Goal: Task Accomplishment & Management: Manage account settings

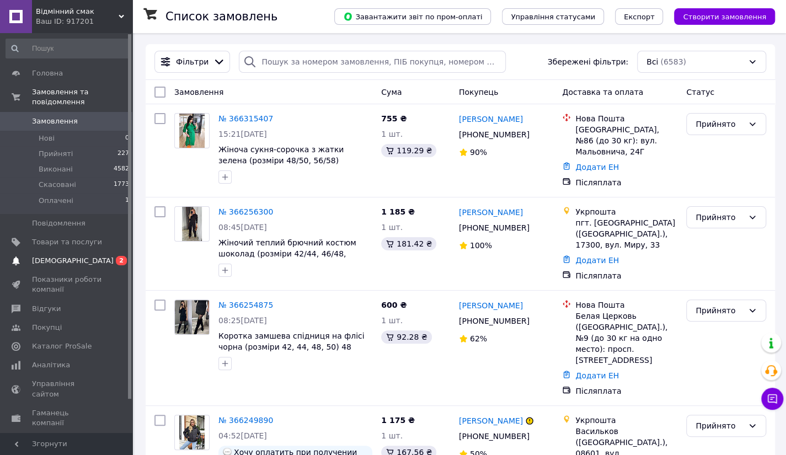
click at [66, 256] on span "[DEMOGRAPHIC_DATA]" at bounding box center [73, 261] width 82 height 10
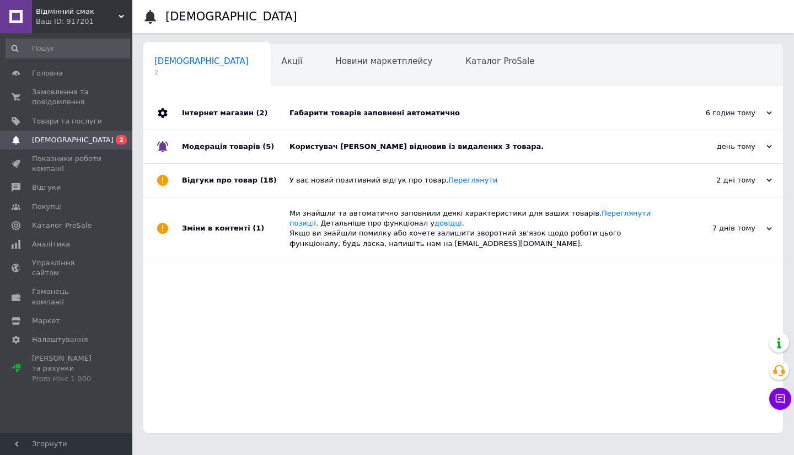
click at [362, 151] on div "Користувач [PERSON_NAME] відновив із видалених 3 товара." at bounding box center [476, 147] width 372 height 10
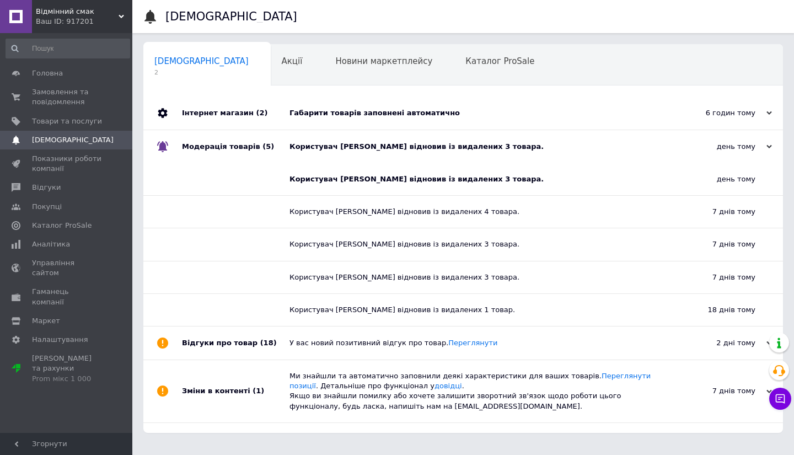
click at [330, 105] on div "Габарити товарів заповнені автоматично" at bounding box center [476, 113] width 372 height 33
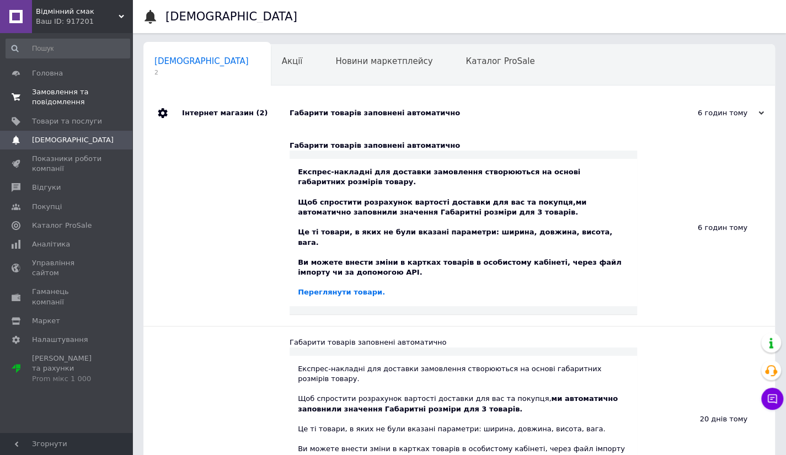
click at [61, 87] on link "Замовлення та повідомлення 0 0" at bounding box center [68, 97] width 136 height 29
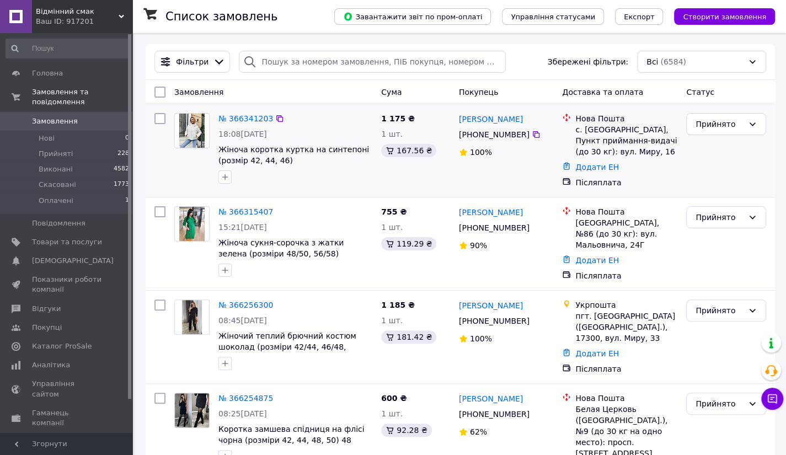
click at [184, 131] on img at bounding box center [192, 131] width 26 height 34
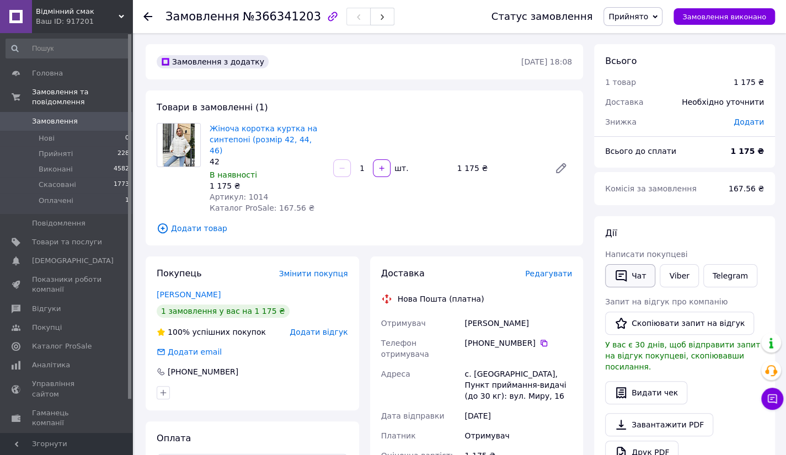
click at [625, 273] on icon "button" at bounding box center [621, 276] width 11 height 12
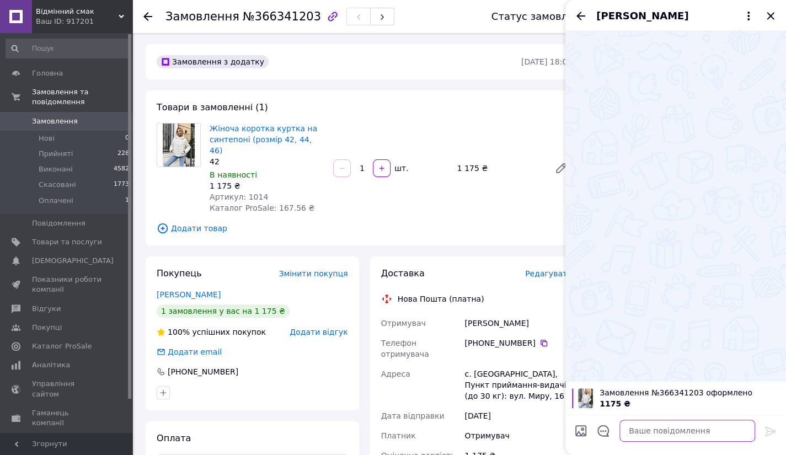
drag, startPoint x: 632, startPoint y: 426, endPoint x: 675, endPoint y: 373, distance: 67.9
click at [632, 426] on textarea at bounding box center [687, 431] width 136 height 22
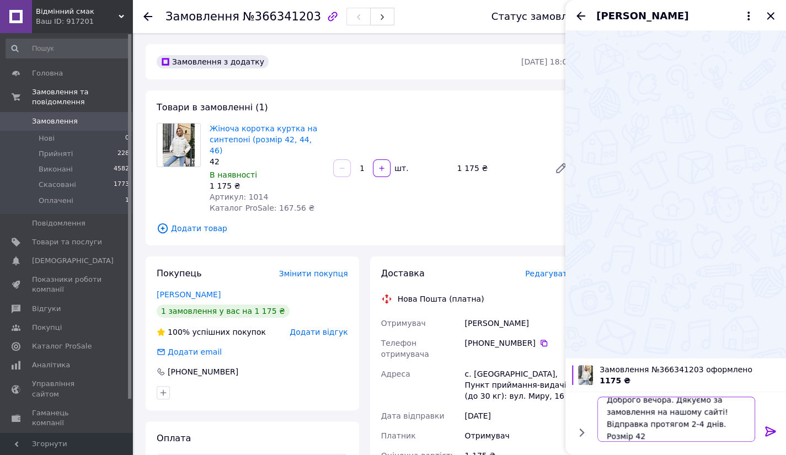
type textarea "Доброго вечора. Дякуємо за замовлення на нашому сайті! Відправка протягом 2-4 д…"
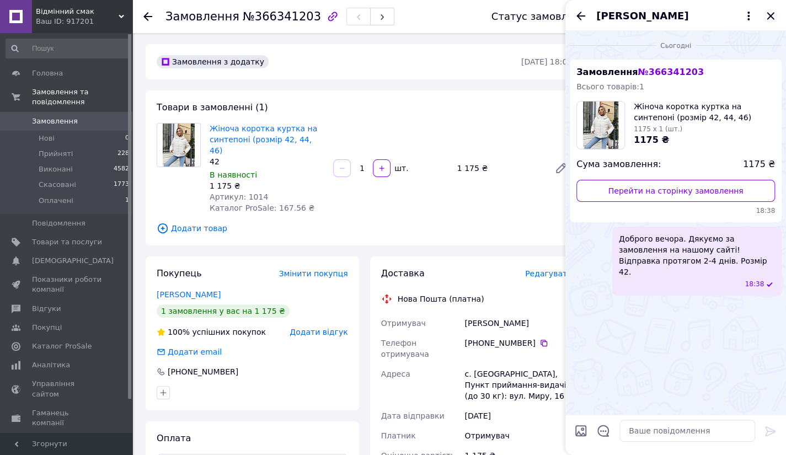
click at [768, 17] on icon "Закрити" at bounding box center [770, 15] width 13 height 13
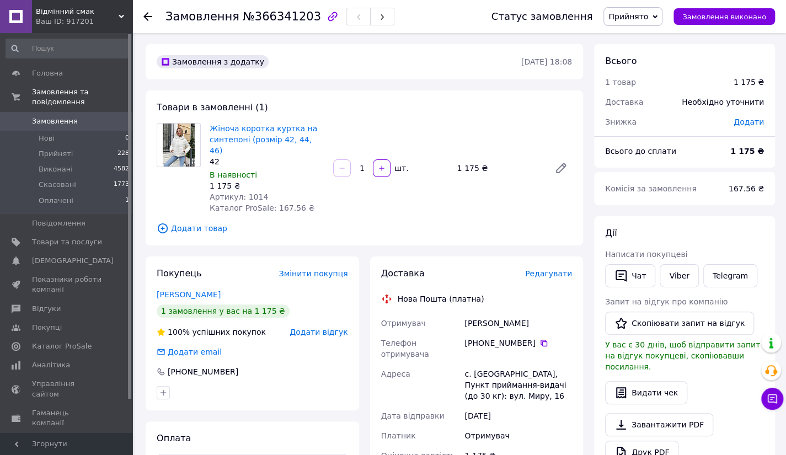
click at [149, 17] on use at bounding box center [147, 16] width 9 height 9
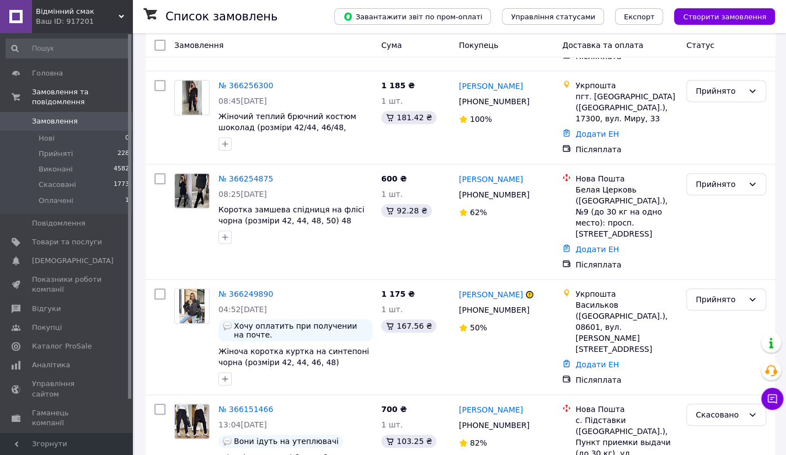
scroll to position [244, 0]
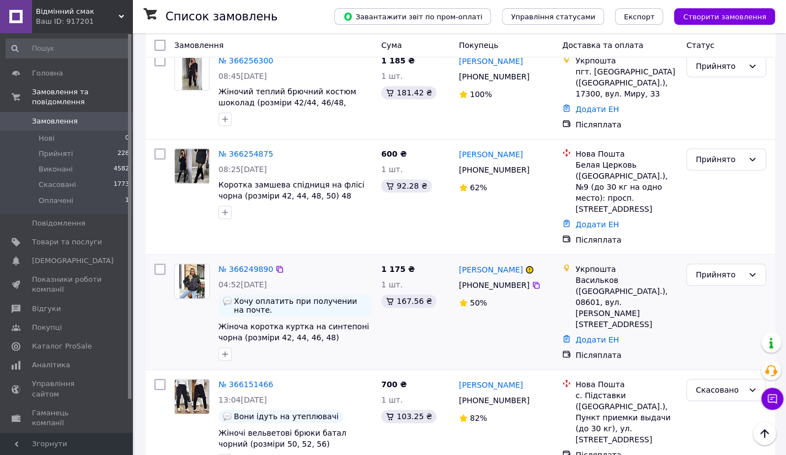
click at [193, 264] on img at bounding box center [192, 281] width 26 height 34
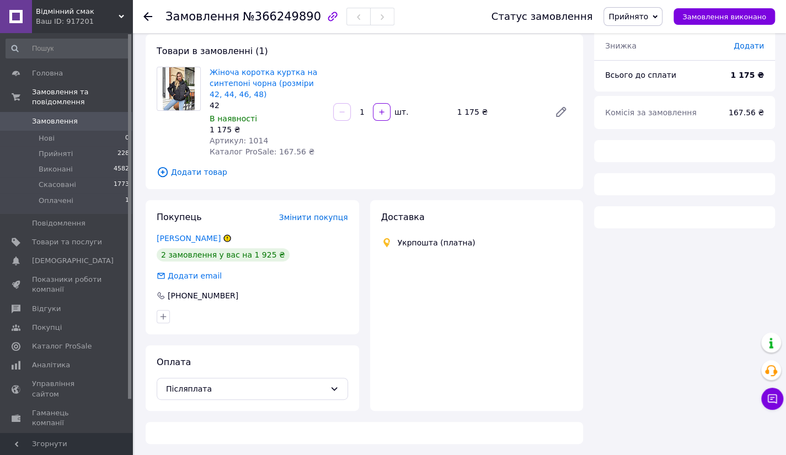
scroll to position [244, 0]
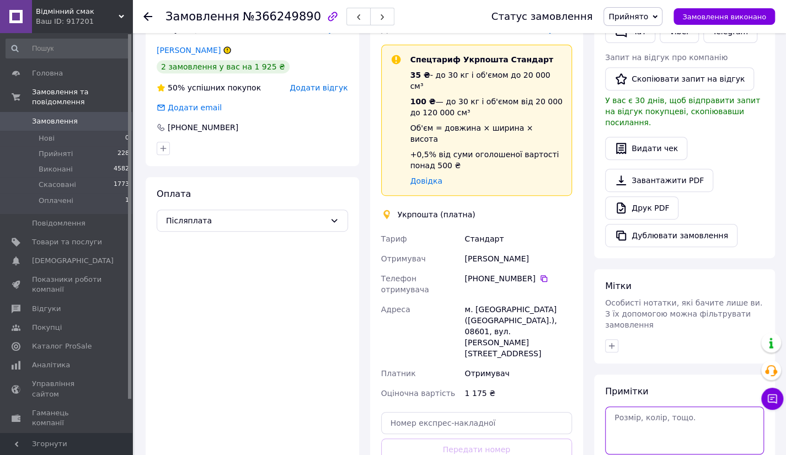
click at [624, 406] on textarea at bounding box center [684, 429] width 159 height 47
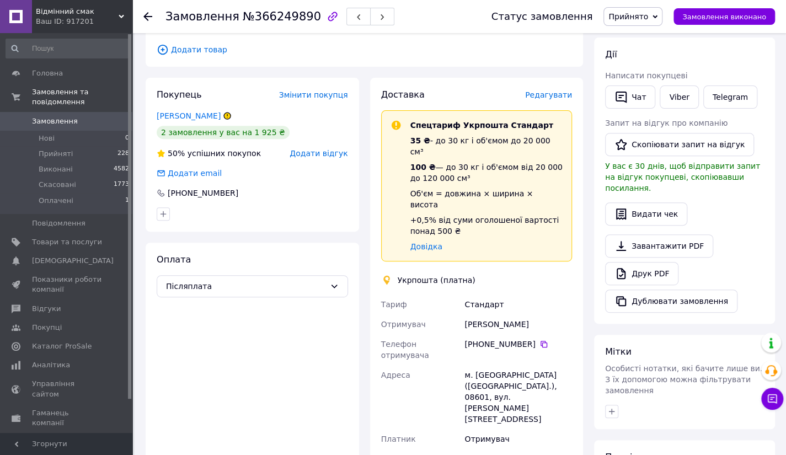
scroll to position [161, 0]
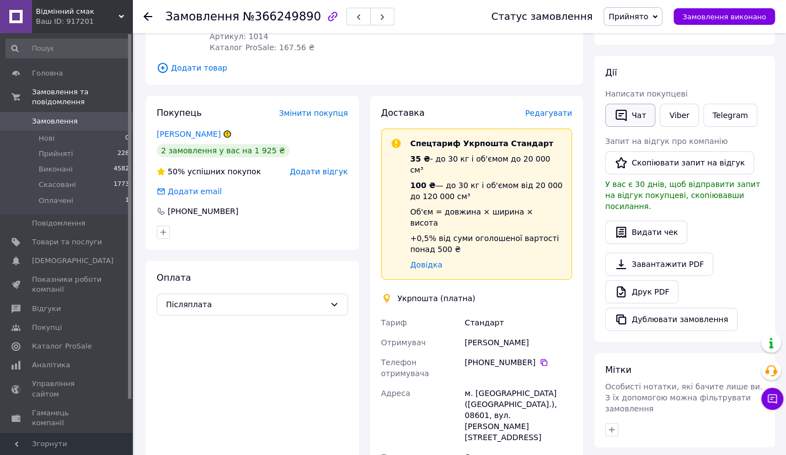
click at [630, 116] on button "Чат" at bounding box center [630, 115] width 50 height 23
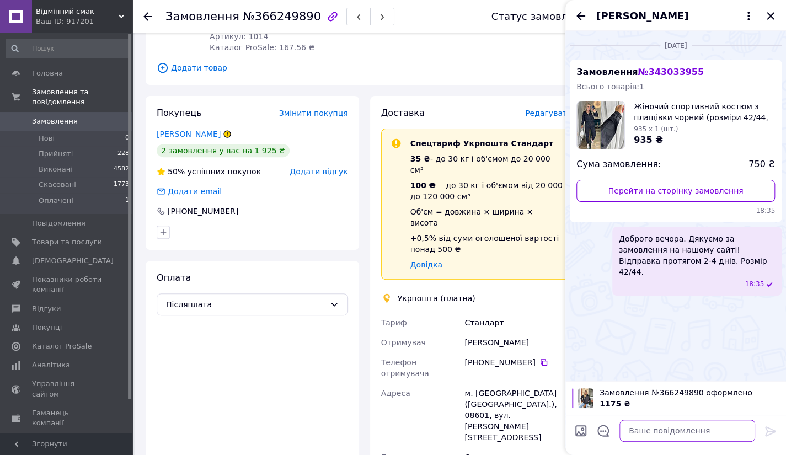
click at [630, 432] on textarea at bounding box center [687, 431] width 136 height 22
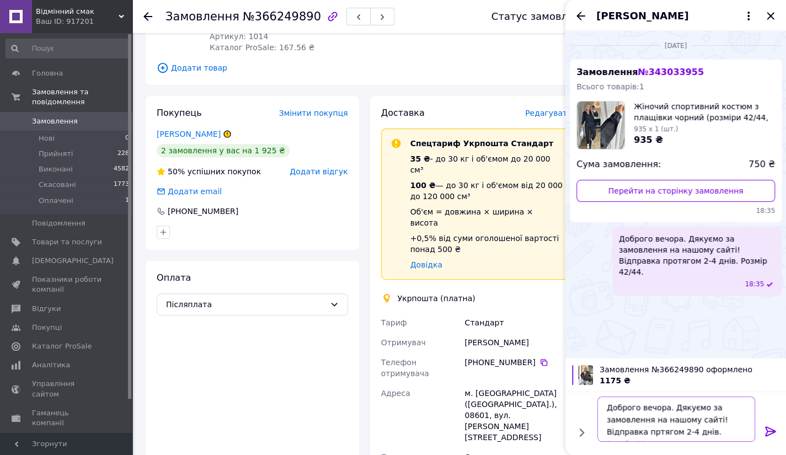
type textarea "Доброго вечора. Дякуємо за замовлення на нашому сайті! Відправка пртягом 2-4 дн…"
click at [769, 432] on icon at bounding box center [770, 431] width 13 height 13
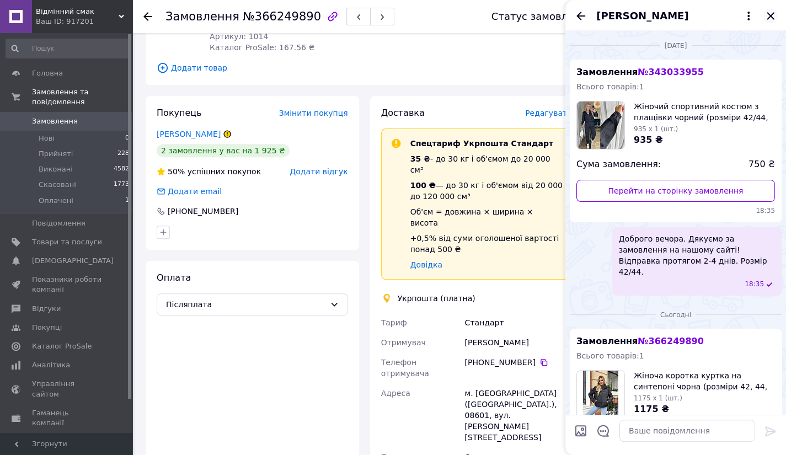
click at [769, 15] on icon "Закрити" at bounding box center [770, 15] width 7 height 7
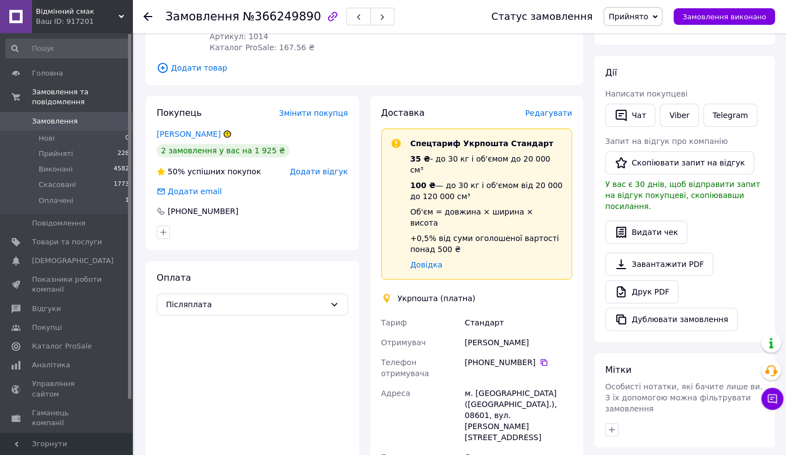
click at [148, 14] on icon at bounding box center [147, 16] width 9 height 9
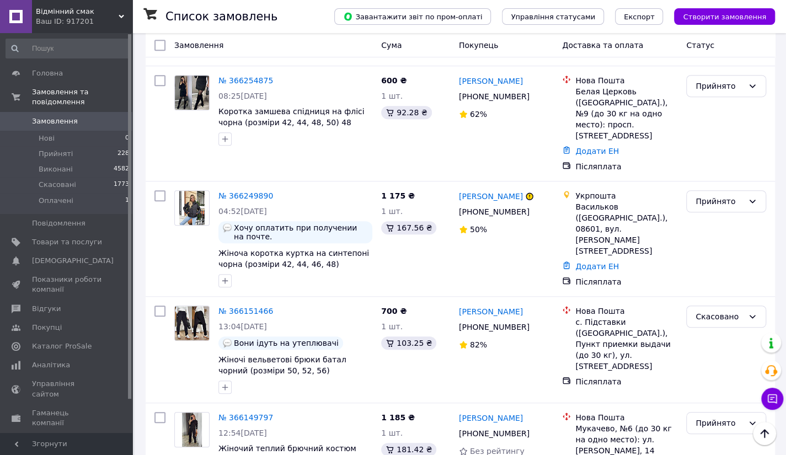
scroll to position [321, 0]
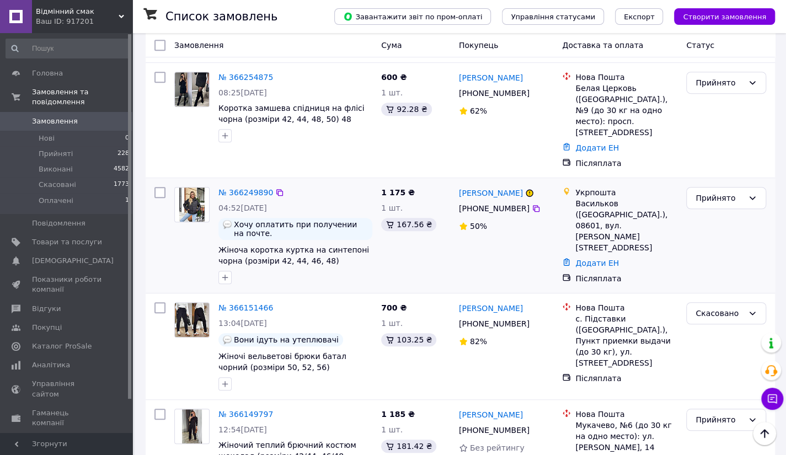
click at [194, 188] on img at bounding box center [192, 205] width 26 height 34
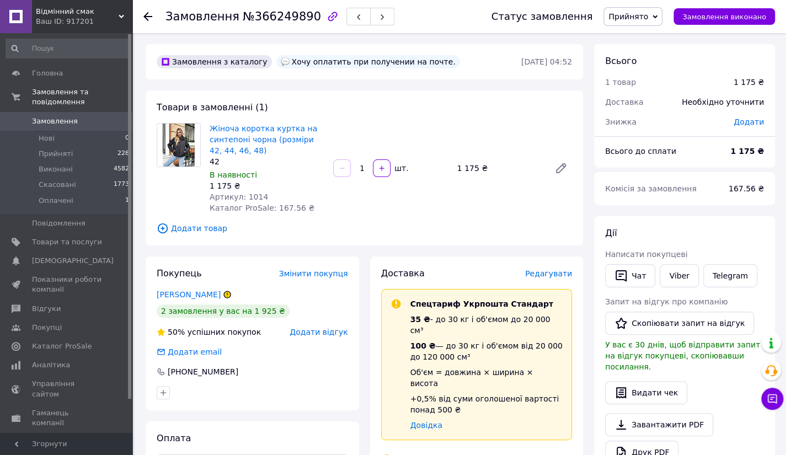
click at [147, 18] on icon at bounding box center [147, 16] width 9 height 9
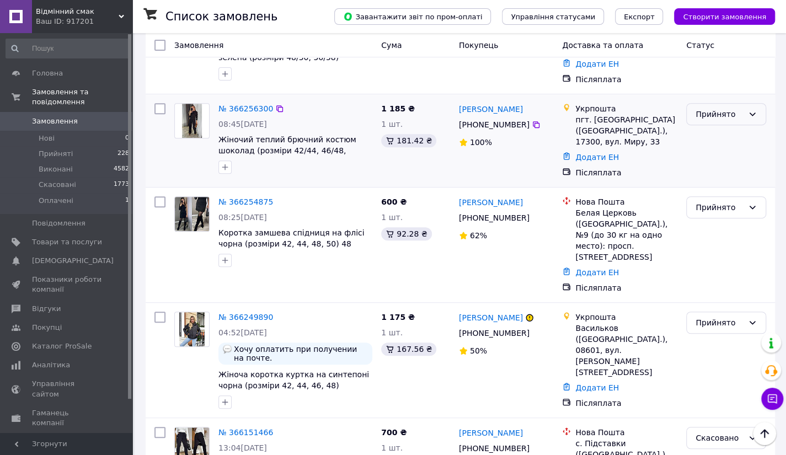
scroll to position [202, 0]
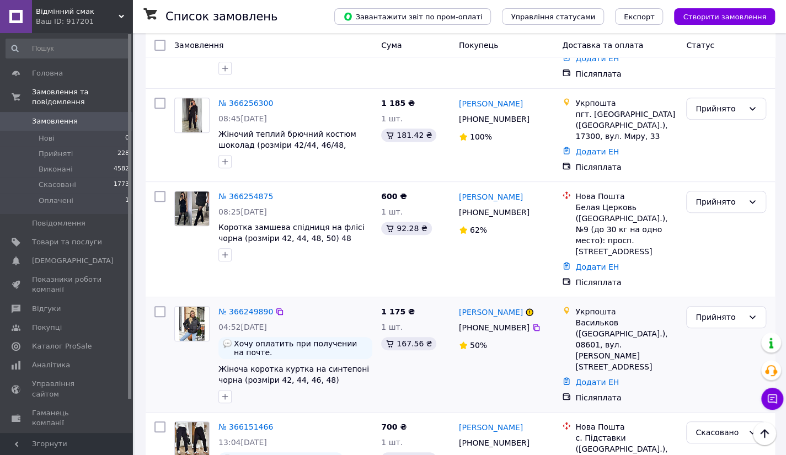
click at [202, 307] on img at bounding box center [192, 324] width 26 height 34
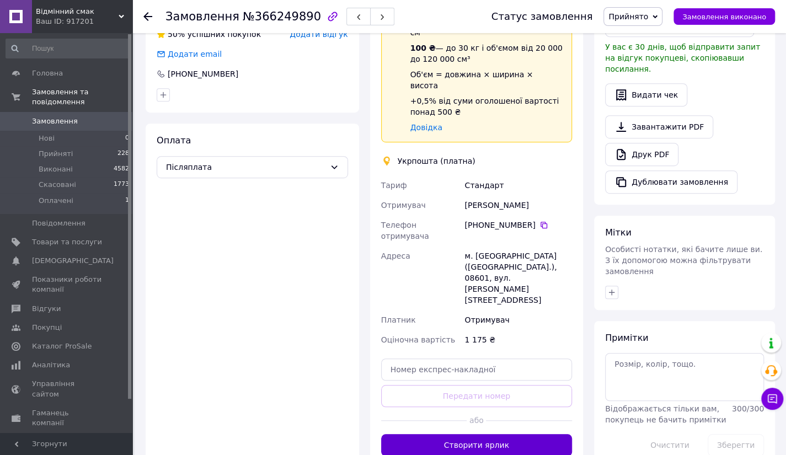
scroll to position [298, 0]
click at [503, 434] on button "Створити ярлик" at bounding box center [476, 445] width 191 height 22
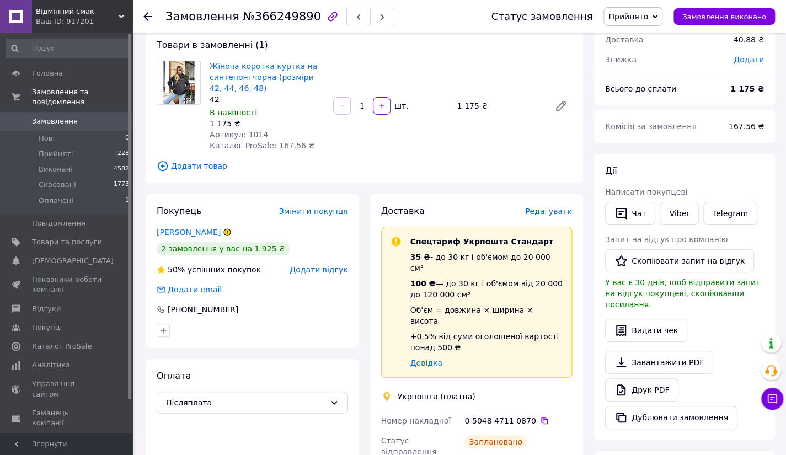
scroll to position [0, 0]
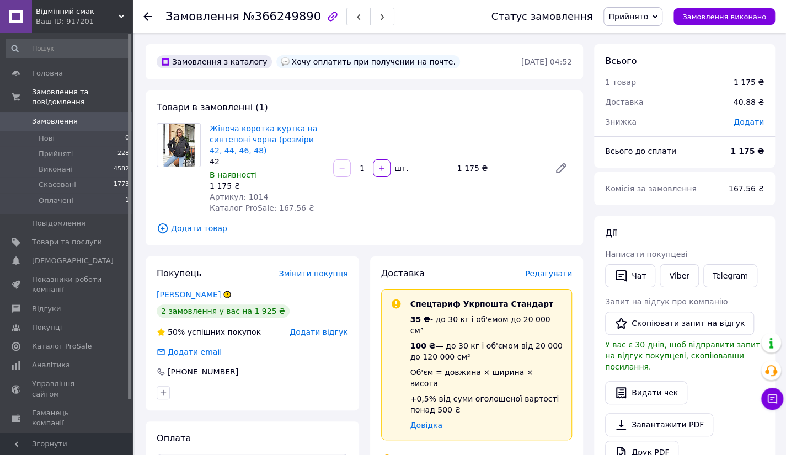
click at [150, 16] on use at bounding box center [147, 16] width 9 height 9
